Goal: Task Accomplishment & Management: Complete application form

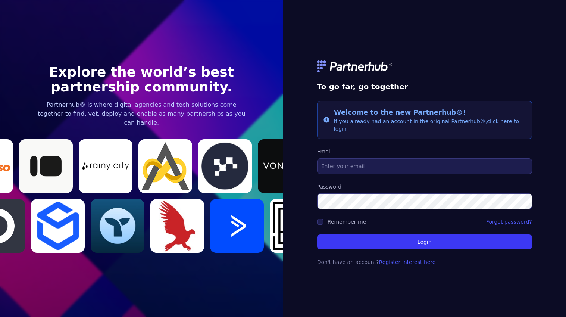
click at [216, 156] on img at bounding box center [225, 166] width 54 height 48
click at [376, 116] on span "Welcome to the new Partnerhub®!" at bounding box center [400, 112] width 132 height 8
type input "randy.levy@me.com"
click at [406, 240] on button "Login" at bounding box center [424, 241] width 215 height 15
click at [353, 183] on label "Password" at bounding box center [424, 186] width 215 height 7
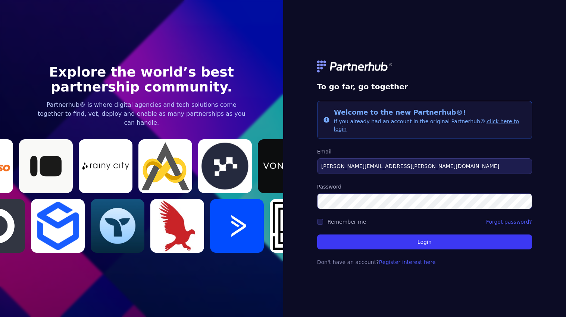
click at [374, 279] on div "To go far, go together Info Welcome to the new Partnerhub®! If you already had …" at bounding box center [424, 158] width 283 height 317
click at [391, 259] on link "Register interest here" at bounding box center [407, 262] width 57 height 6
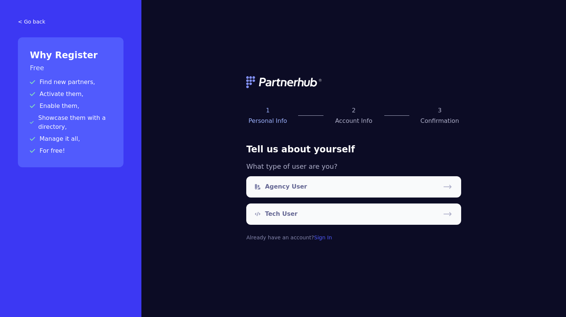
click at [26, 22] on link "< Go back" at bounding box center [71, 21] width 106 height 7
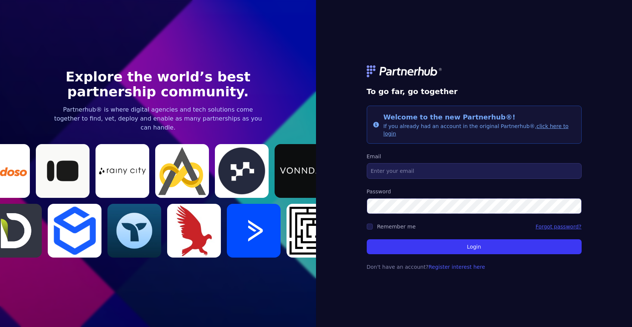
click at [550, 224] on link "Forgot password?" at bounding box center [559, 226] width 46 height 7
click at [445, 264] on link "Register interest here" at bounding box center [457, 267] width 57 height 6
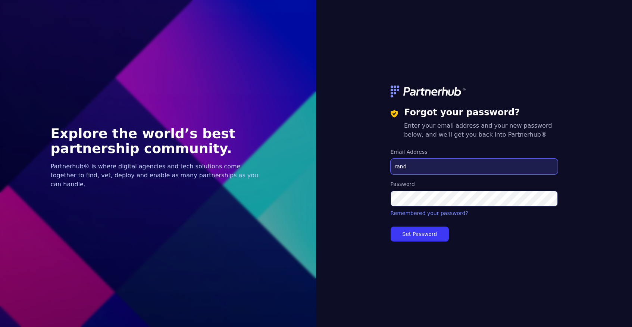
type input "[PERSON_NAME]"
type input "randy.levy@me.com"
click at [424, 237] on button "Set Password" at bounding box center [420, 234] width 59 height 15
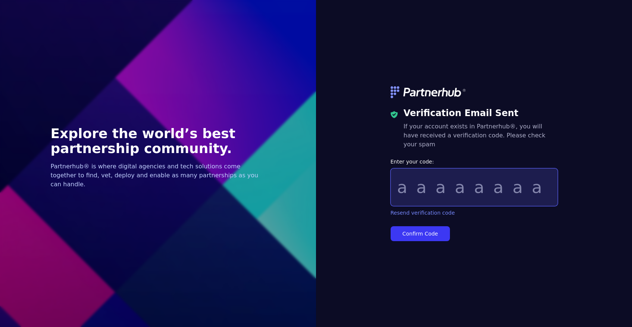
click at [452, 188] on input "Enter your code:" at bounding box center [474, 187] width 167 height 38
click at [518, 86] on div "Verification Email Sent If your account exists in Partnerhub®, you will have re…" at bounding box center [474, 163] width 167 height 173
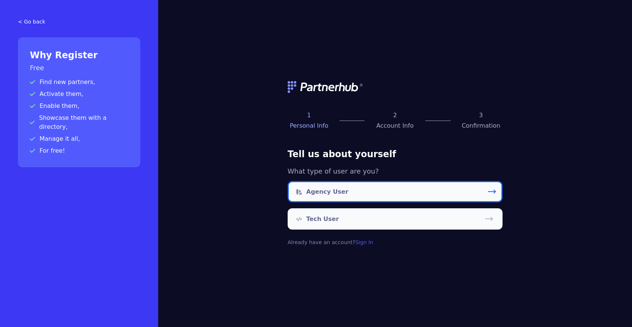
click at [346, 183] on link "Agency User" at bounding box center [395, 191] width 215 height 21
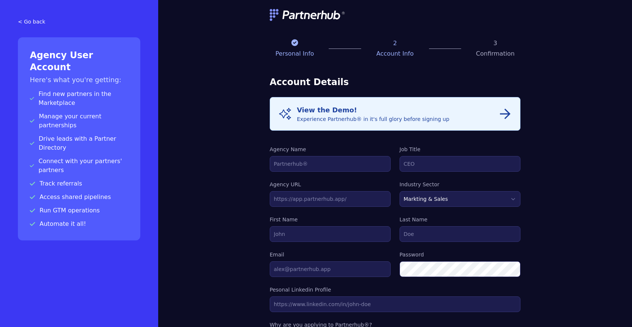
click at [334, 116] on div "View the Demo! Experience Partnerhub® in it's full glory before signing up" at bounding box center [373, 114] width 153 height 18
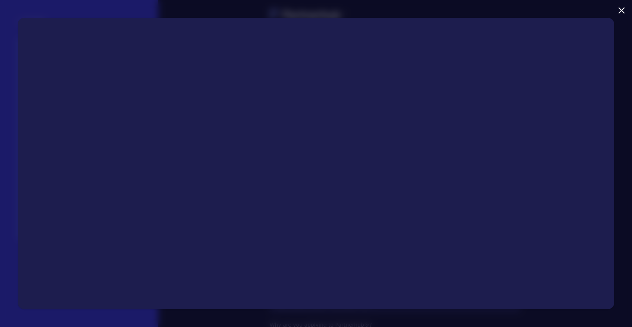
click at [510, 0] on div "Close modal" at bounding box center [316, 163] width 632 height 327
click at [619, 10] on button "Close modal" at bounding box center [622, 10] width 12 height 12
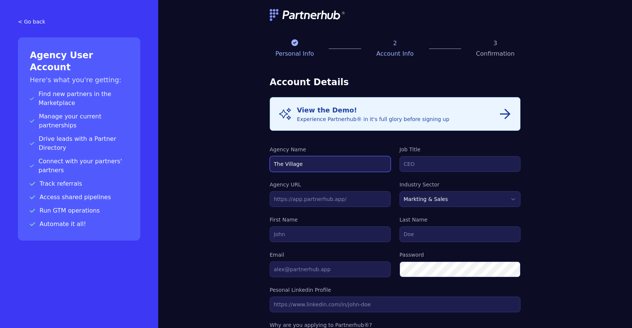
type input "The Village"
type input "Founder"
click at [295, 202] on input "text" at bounding box center [330, 199] width 121 height 16
paste input "www.linkedin.com/in/randy-levy-b8932a2"
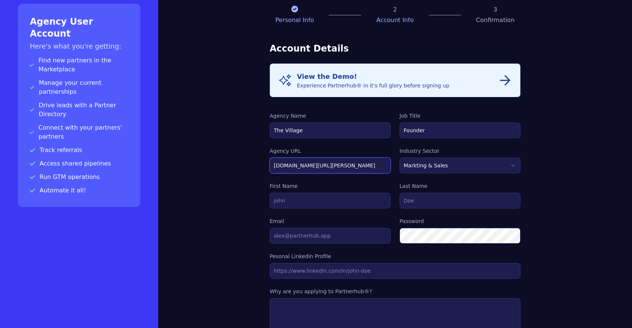
scroll to position [39, 0]
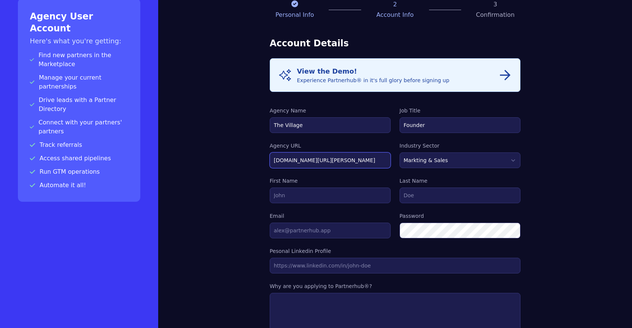
type input "www.linkedin.com/in/randy-levy-b8932a2"
select select "NONPROFIT"
type input "Randy"
type input "e"
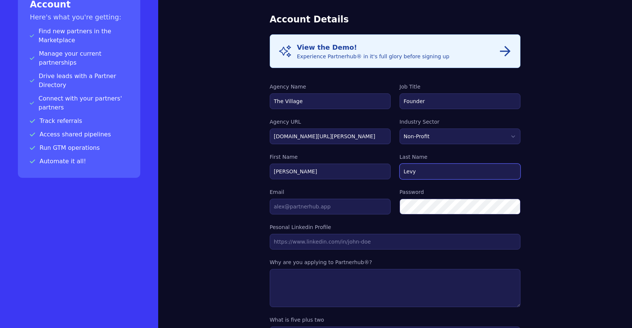
scroll to position [125, 0]
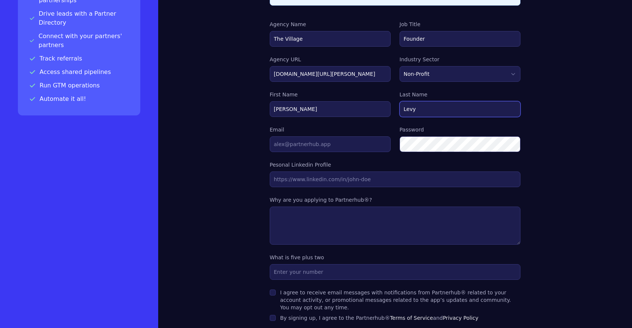
type input "Levy"
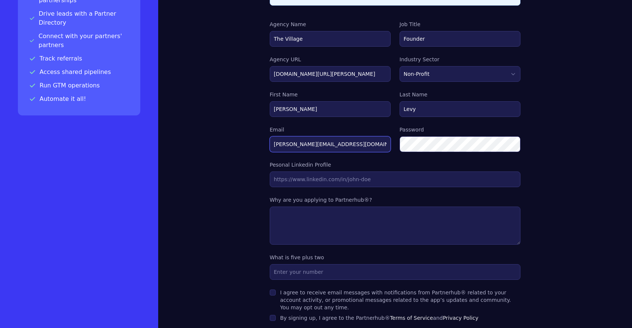
type input "[PERSON_NAME][EMAIL_ADDRESS][DOMAIN_NAME]"
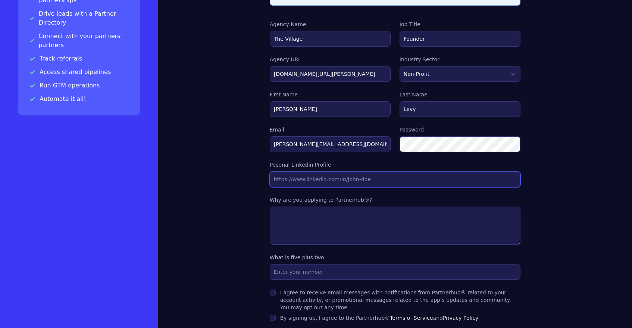
click at [340, 178] on input "Agency URL" at bounding box center [395, 179] width 251 height 16
paste input "www.linkedin.com/in/randy-levy-b8932a2"
type input "www.linkedin.com/in/randy-levy-b8932a2"
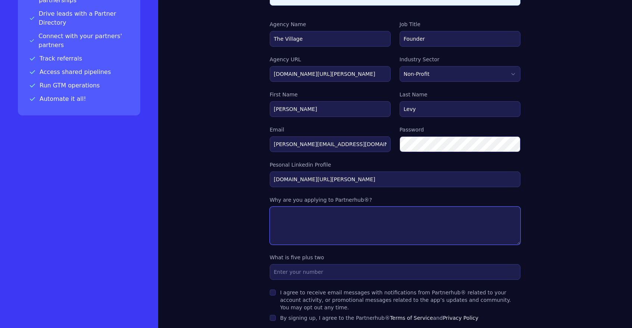
click at [320, 226] on textarea at bounding box center [395, 225] width 251 height 38
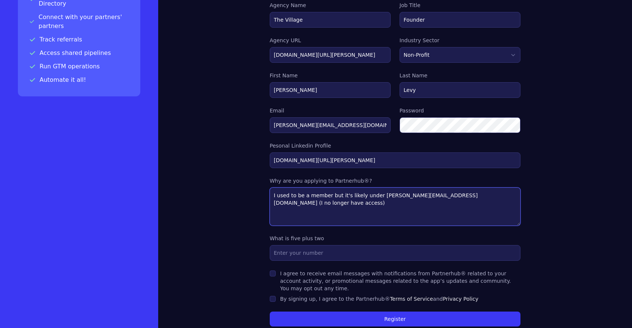
scroll to position [168, 0]
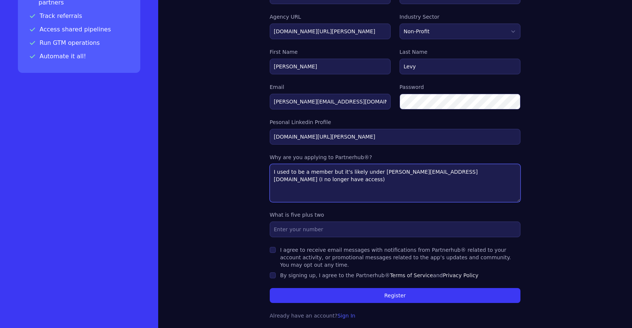
type textarea "I used to be a member but it's likely under randy@zemmbula.com (I no longer hav…"
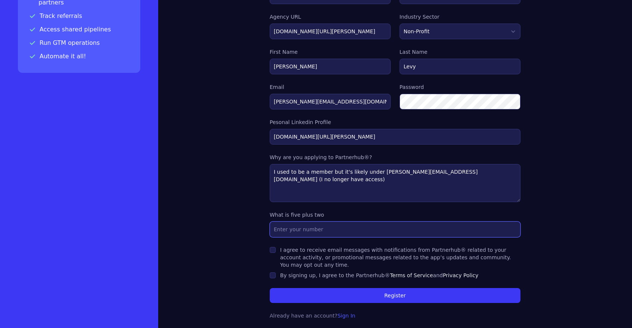
click at [308, 228] on input "text" at bounding box center [395, 229] width 251 height 16
type input "7"
click at [274, 248] on input "I agree to receive email messages with notifications from Partnerhub® related t…" at bounding box center [273, 250] width 6 height 6
checkbox input "true"
click at [274, 275] on input "By signing up, I agree to the Partnerhub® Terms of Service and Privacy Policy" at bounding box center [273, 275] width 6 height 6
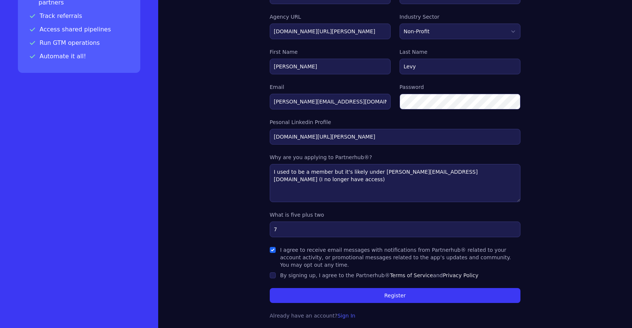
checkbox input "true"
click at [386, 296] on button "Register" at bounding box center [395, 294] width 251 height 15
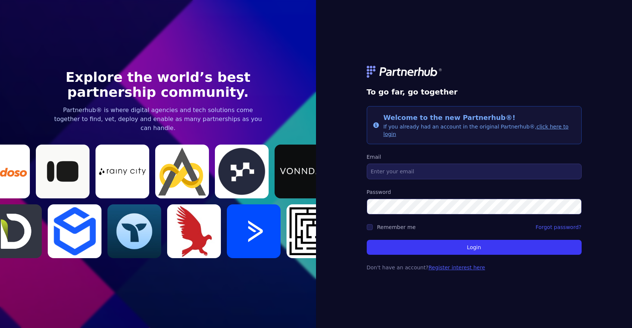
click at [460, 265] on link "Register interest here" at bounding box center [457, 267] width 57 height 6
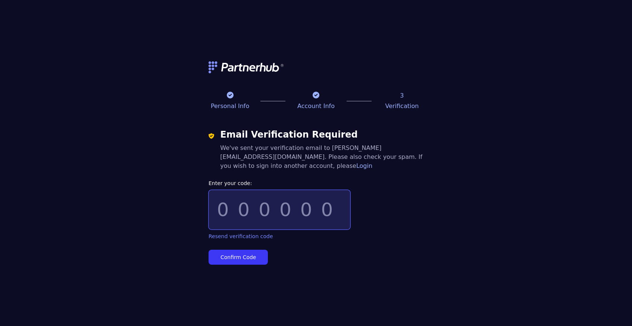
paste input "039025"
type input "039025"
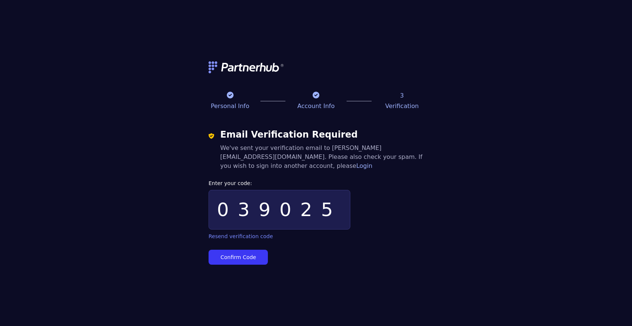
click at [252, 253] on button "Confirm Code" at bounding box center [238, 256] width 59 height 15
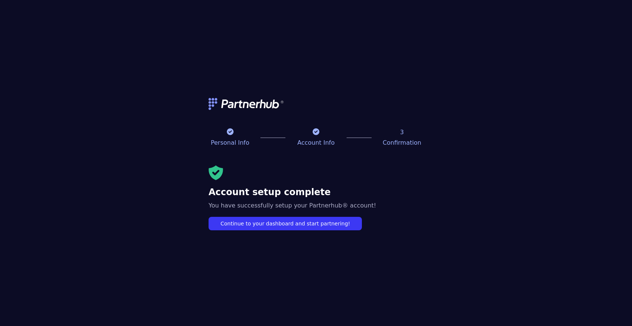
click at [312, 225] on link "Continue to your dashboard and start partnering!" at bounding box center [285, 223] width 153 height 13
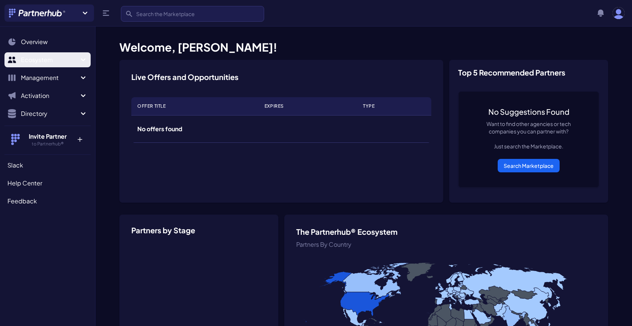
click at [44, 60] on span "Ecosystem" at bounding box center [50, 59] width 58 height 9
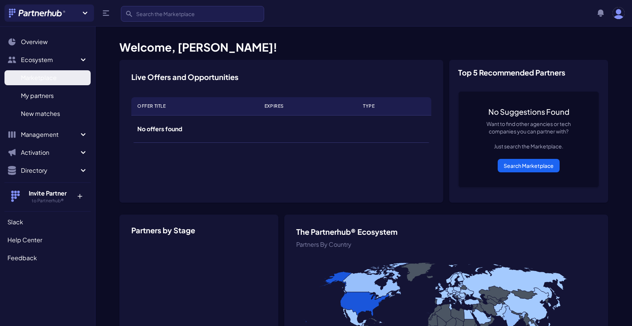
click at [45, 79] on span "Marketplace" at bounding box center [39, 77] width 36 height 9
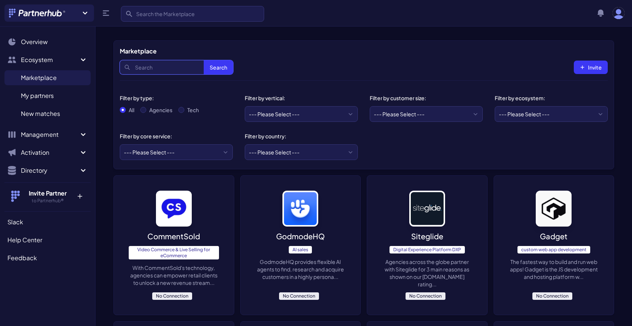
click at [156, 71] on input "Search" at bounding box center [176, 67] width 113 height 14
type input "id"
click at [218, 68] on button "Search" at bounding box center [218, 67] width 29 height 14
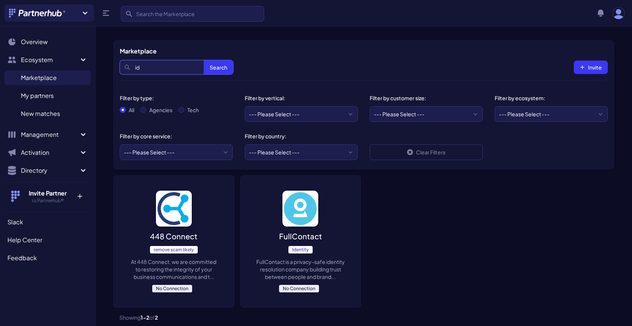
click at [145, 69] on input "id" at bounding box center [176, 67] width 113 height 14
type input "i"
type input "retention"
click at [218, 68] on button "Search" at bounding box center [218, 67] width 29 height 14
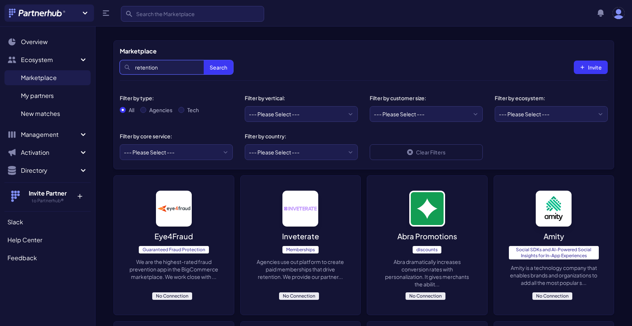
click at [165, 67] on input "retention" at bounding box center [176, 67] width 113 height 14
type input "zembula"
click at [218, 68] on button "Search" at bounding box center [218, 67] width 29 height 14
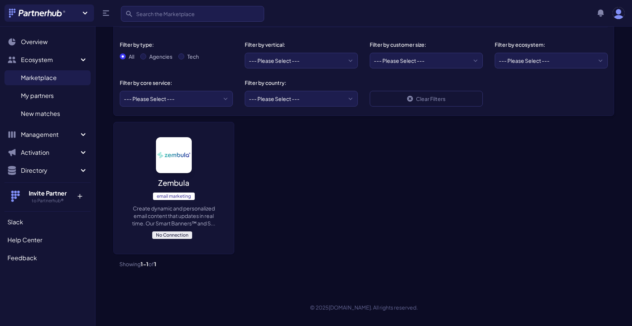
scroll to position [54, 0]
click at [179, 159] on img at bounding box center [174, 155] width 36 height 36
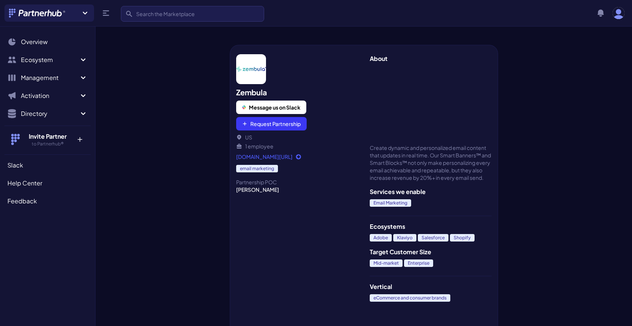
click at [253, 146] on li "1 employee" at bounding box center [297, 145] width 122 height 7
click at [621, 17] on img "button" at bounding box center [619, 13] width 12 height 12
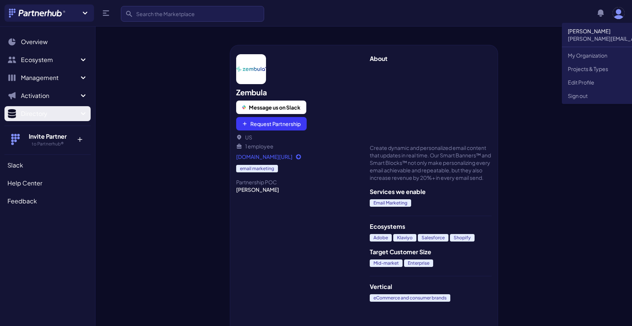
click at [35, 116] on span "Directory" at bounding box center [50, 113] width 58 height 9
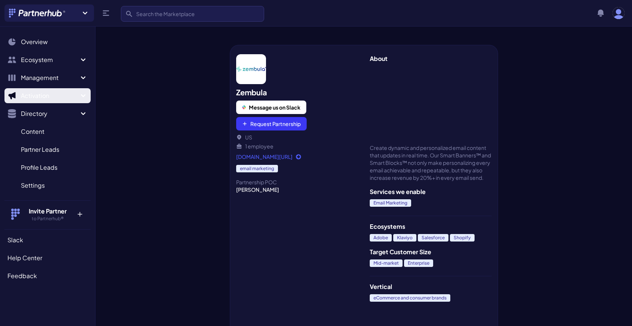
click at [45, 100] on button "Activation" at bounding box center [47, 95] width 86 height 15
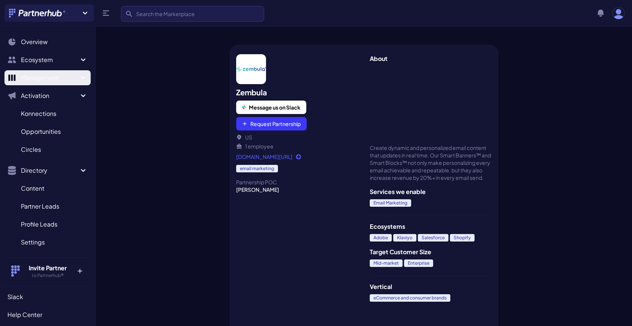
click at [59, 78] on span "Management" at bounding box center [50, 77] width 58 height 9
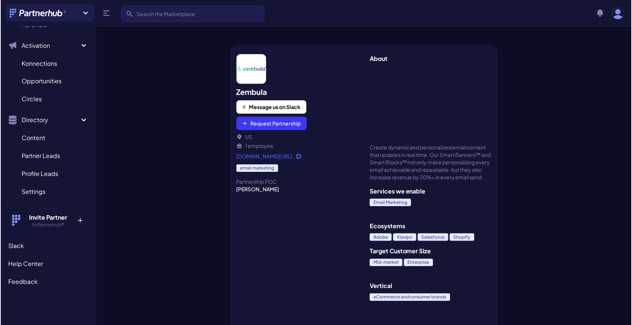
scroll to position [107, 0]
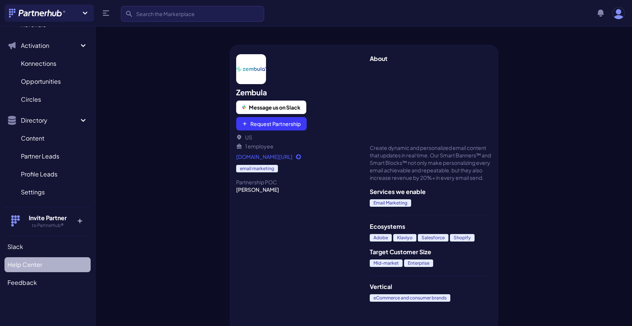
click at [29, 266] on span "Help Center" at bounding box center [24, 264] width 35 height 9
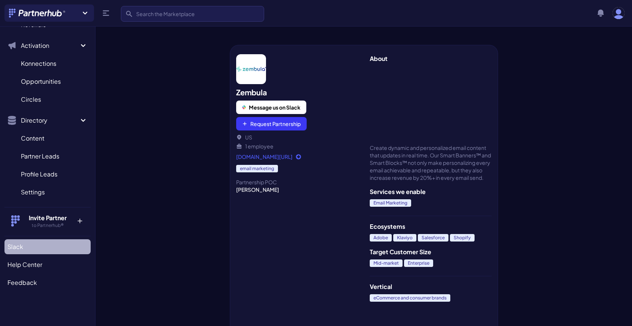
click at [19, 246] on span "Slack" at bounding box center [15, 246] width 16 height 9
